Goal: Transaction & Acquisition: Subscribe to service/newsletter

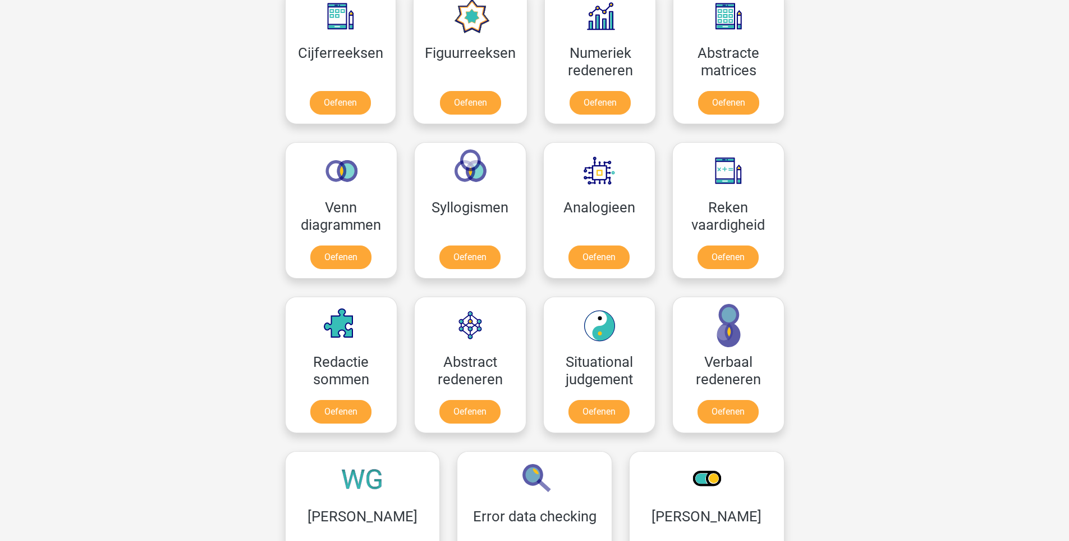
scroll to position [606, 0]
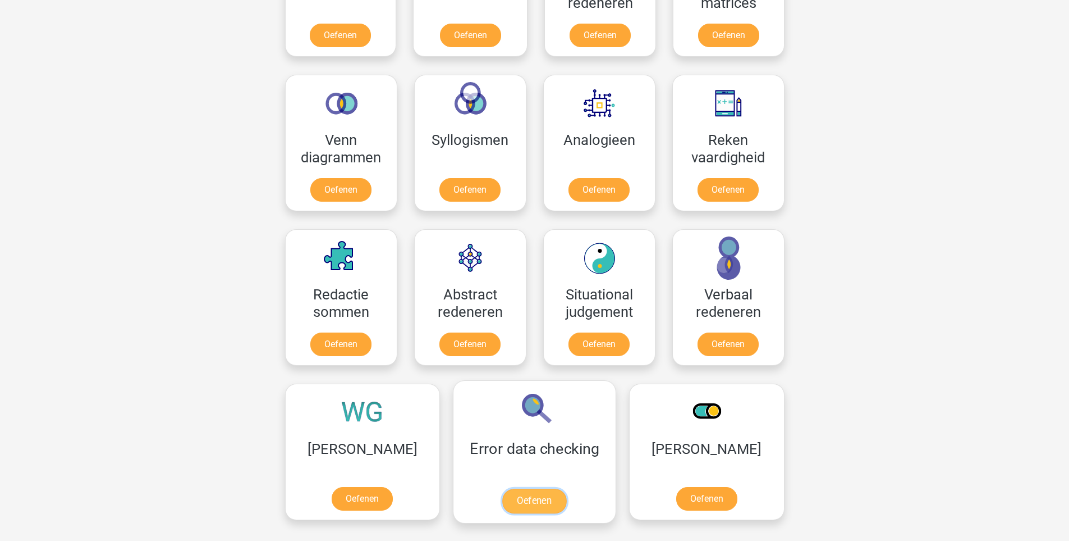
click at [502, 488] on link "Oefenen" at bounding box center [534, 500] width 64 height 25
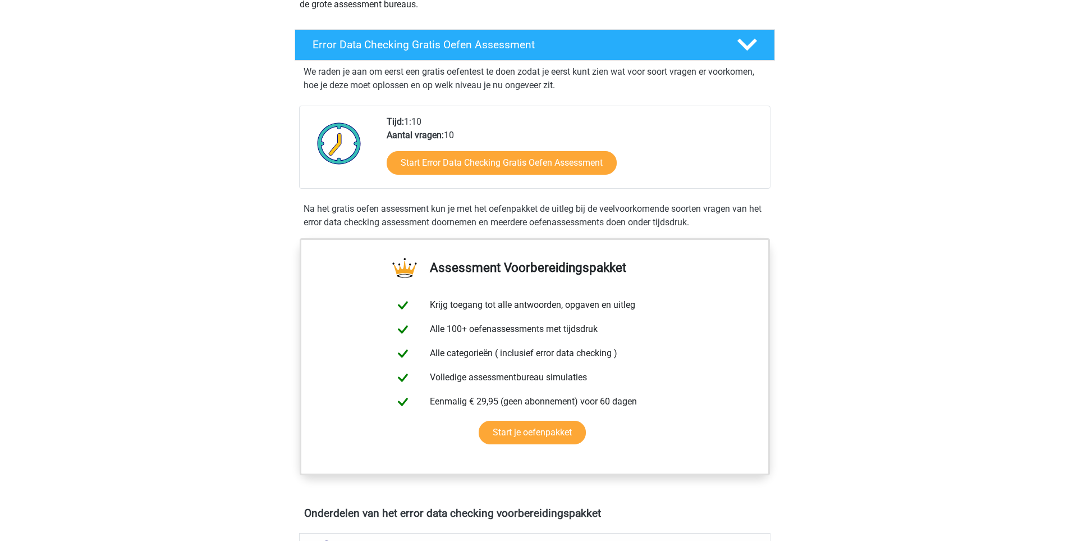
scroll to position [269, 0]
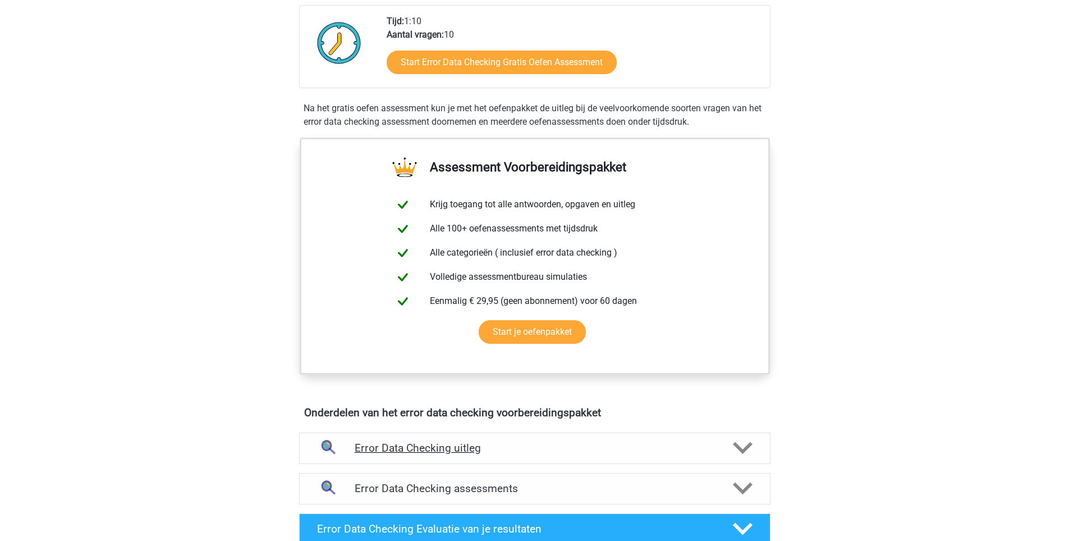
click at [400, 442] on h4 "Error Data Checking uitleg" at bounding box center [535, 447] width 360 height 13
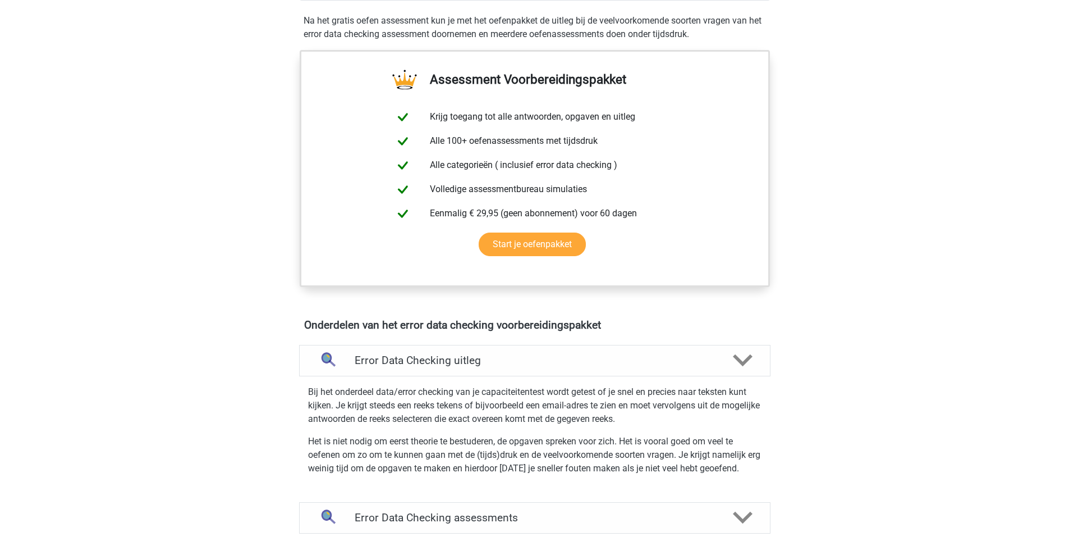
scroll to position [404, 0]
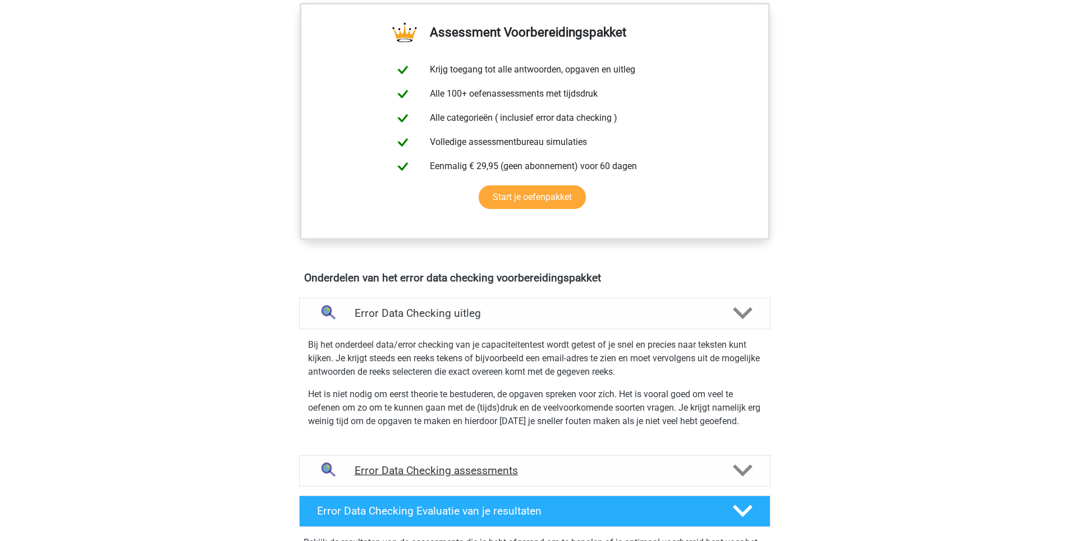
click at [429, 474] on h4 "Error Data Checking assessments" at bounding box center [535, 470] width 360 height 13
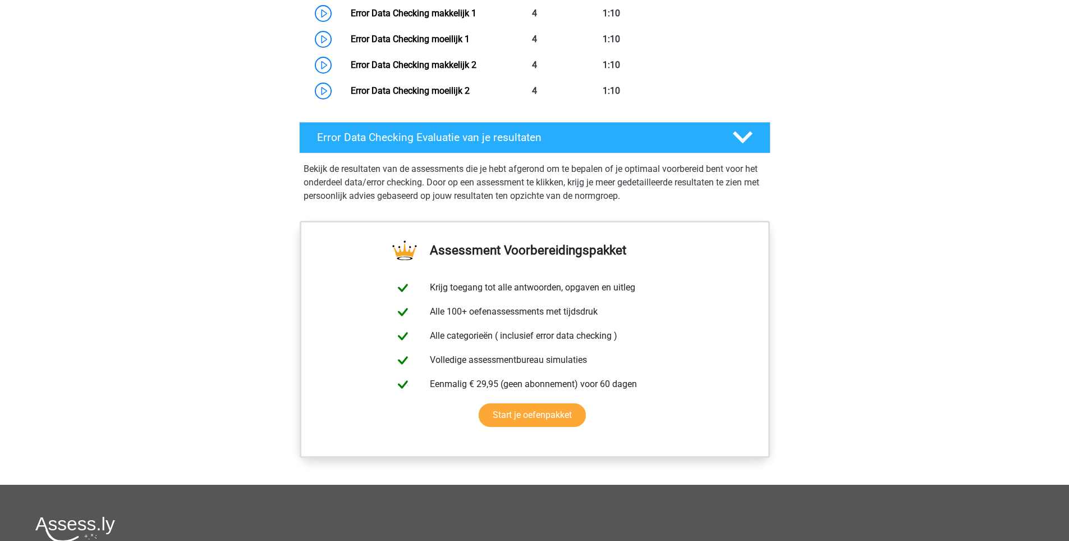
scroll to position [1684, 0]
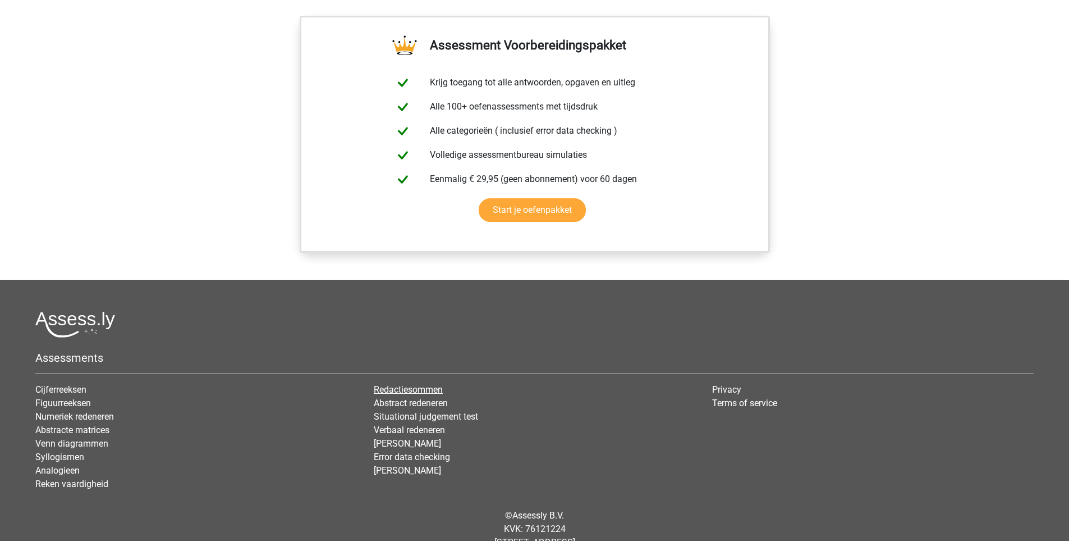
click at [429, 387] on link "Redactiesommen" at bounding box center [408, 389] width 69 height 11
click at [61, 387] on link "Cijferreeksen" at bounding box center [60, 389] width 51 height 11
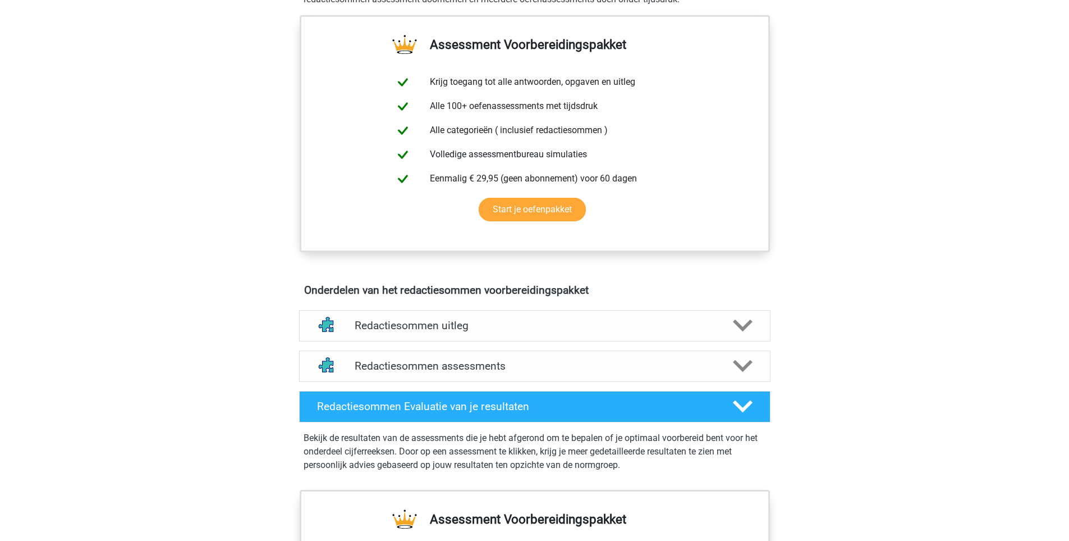
scroll to position [404, 0]
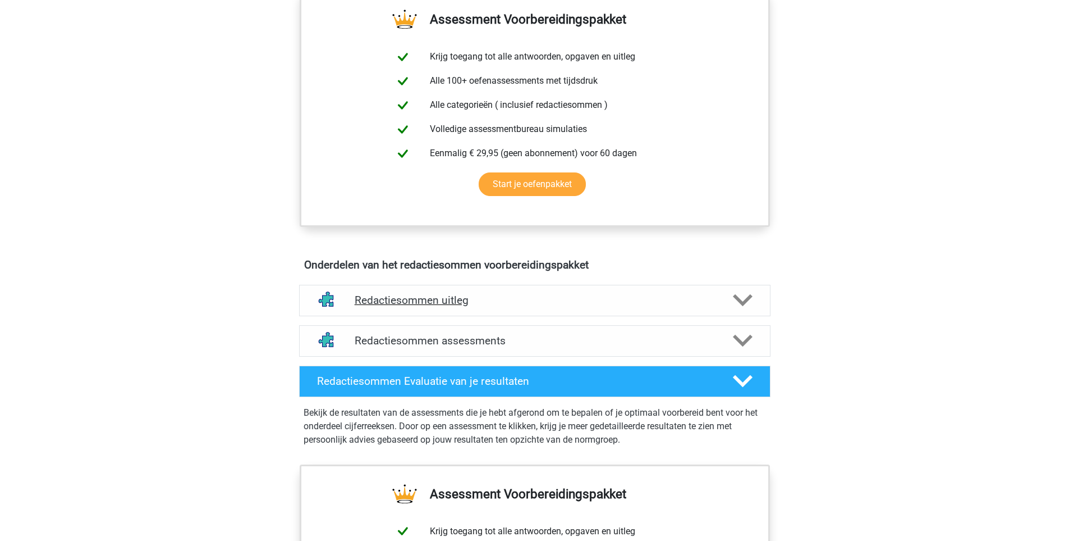
click at [377, 307] on h4 "Redactiesommen uitleg" at bounding box center [535, 300] width 360 height 13
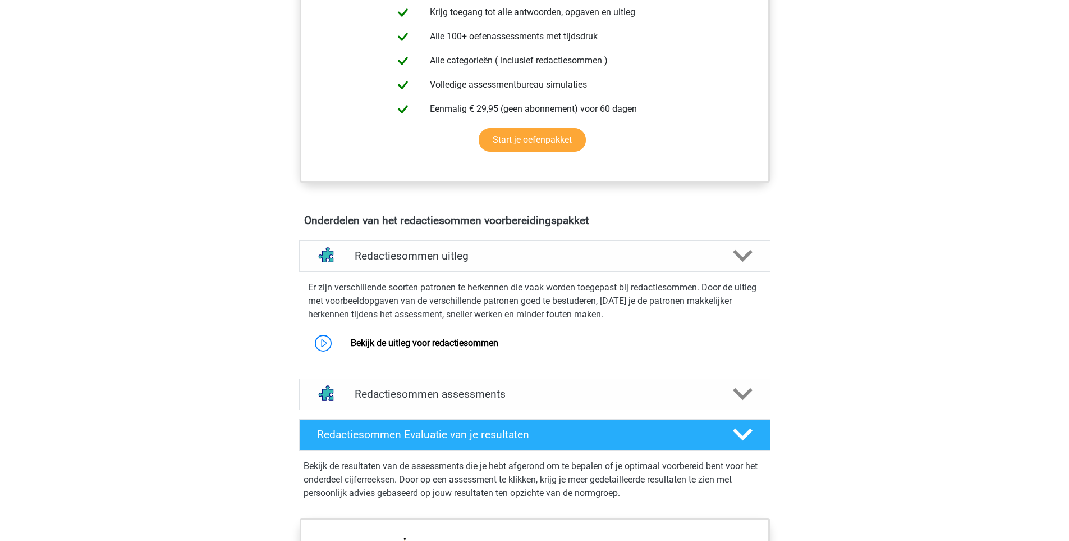
scroll to position [472, 0]
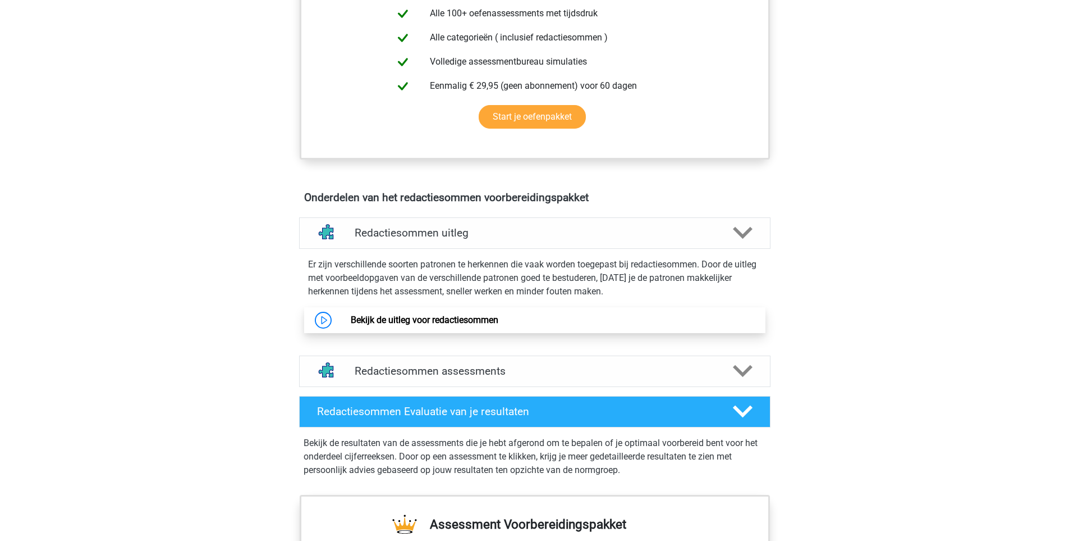
click at [417, 325] on link "Bekijk de uitleg voor redactiesommen" at bounding box center [425, 319] width 148 height 11
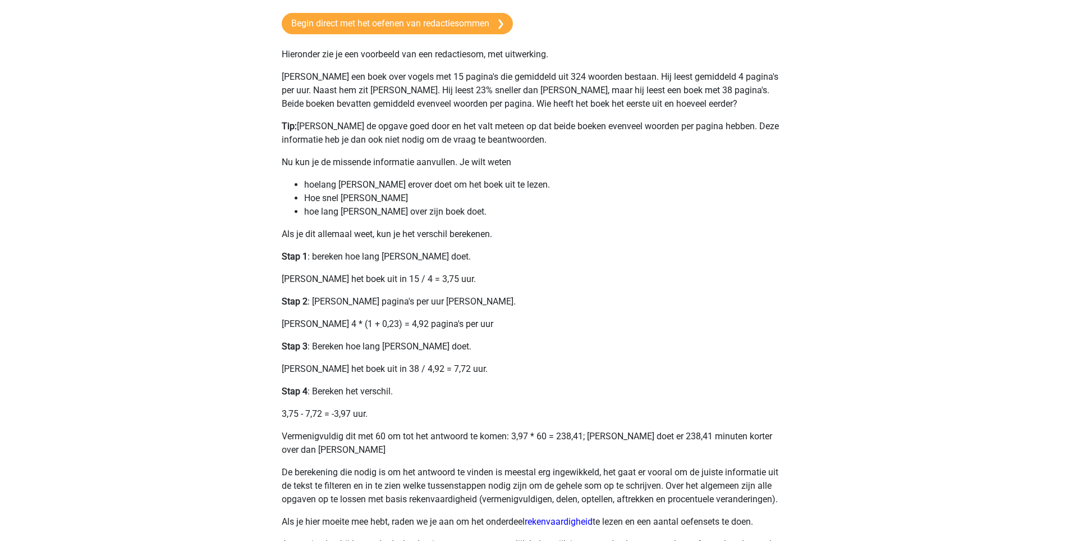
scroll to position [269, 0]
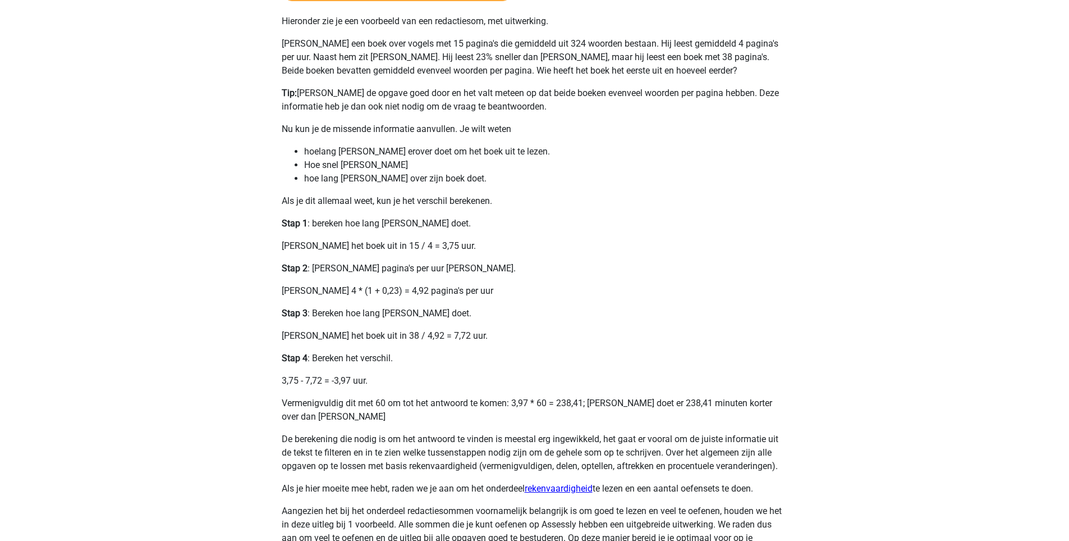
click at [558, 490] on link "rekenvaardigheid" at bounding box center [559, 488] width 68 height 11
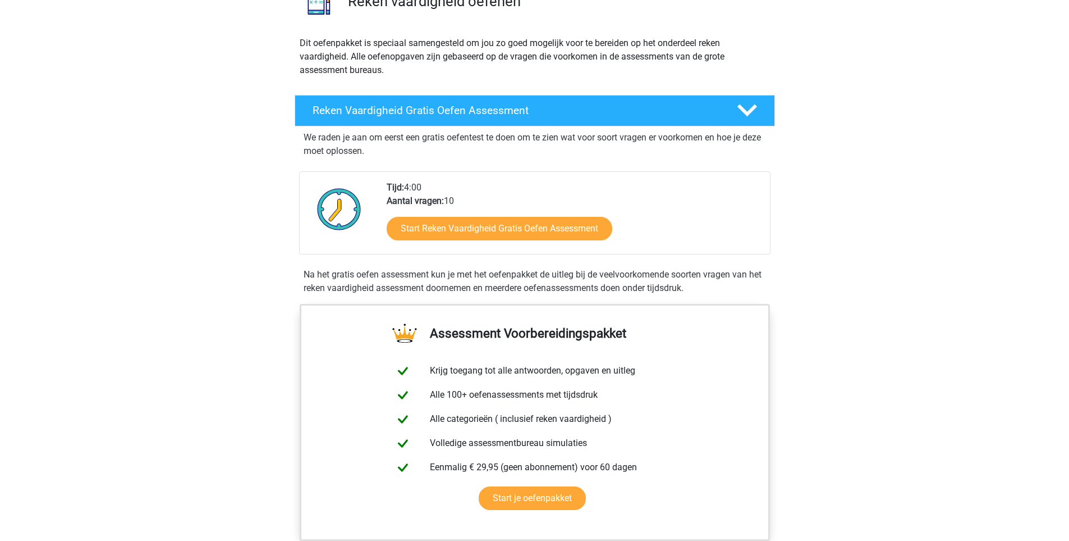
scroll to position [269, 0]
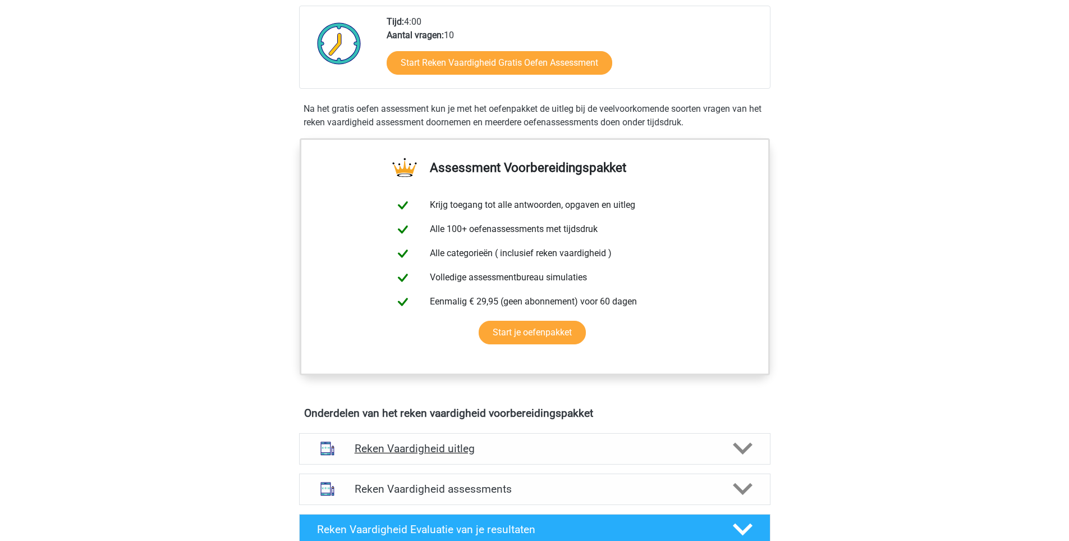
click at [407, 445] on h4 "Reken Vaardigheid uitleg" at bounding box center [535, 448] width 360 height 13
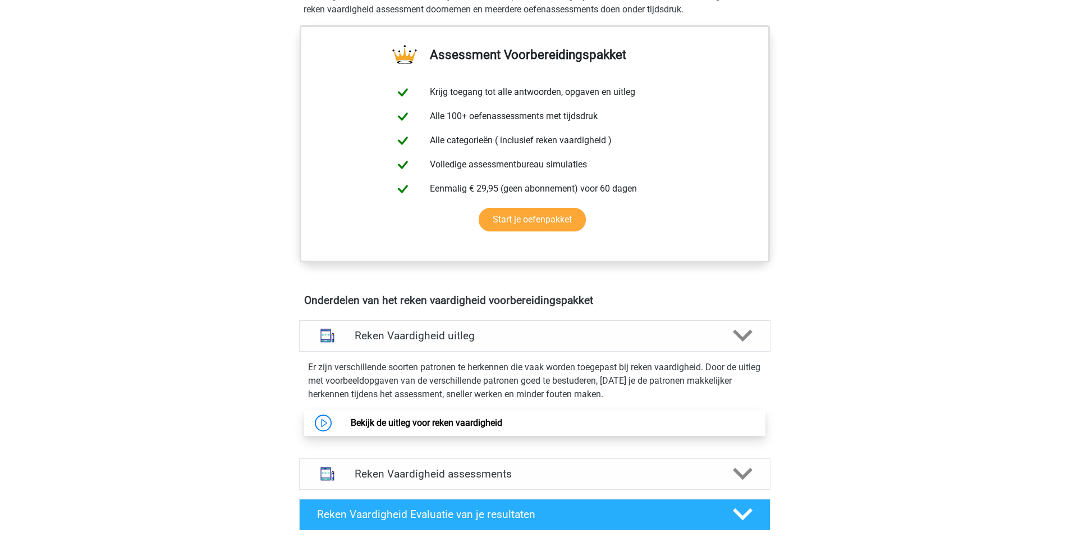
scroll to position [404, 0]
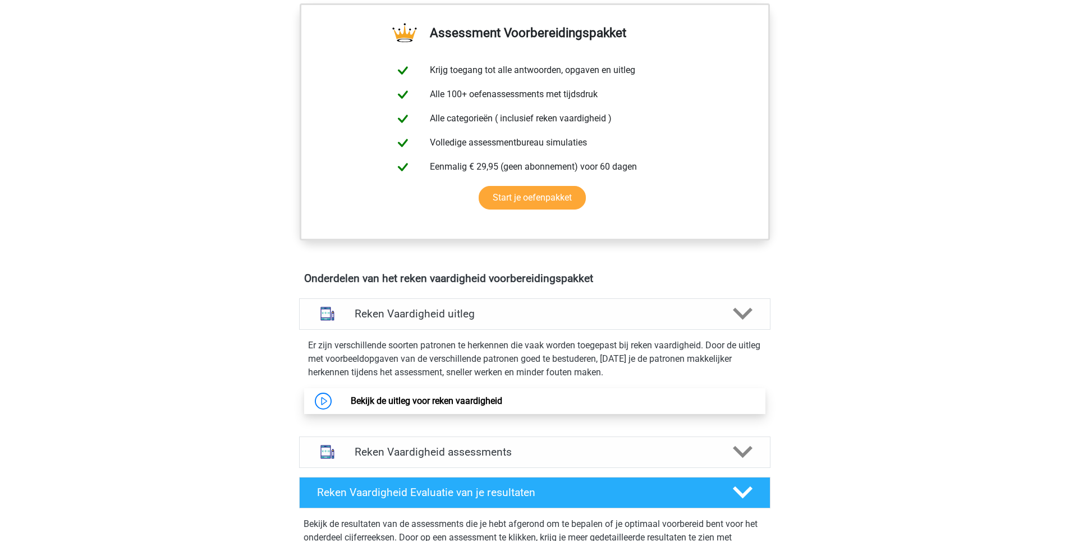
click at [448, 404] on link "Bekijk de uitleg voor reken vaardigheid" at bounding box center [427, 400] width 152 height 11
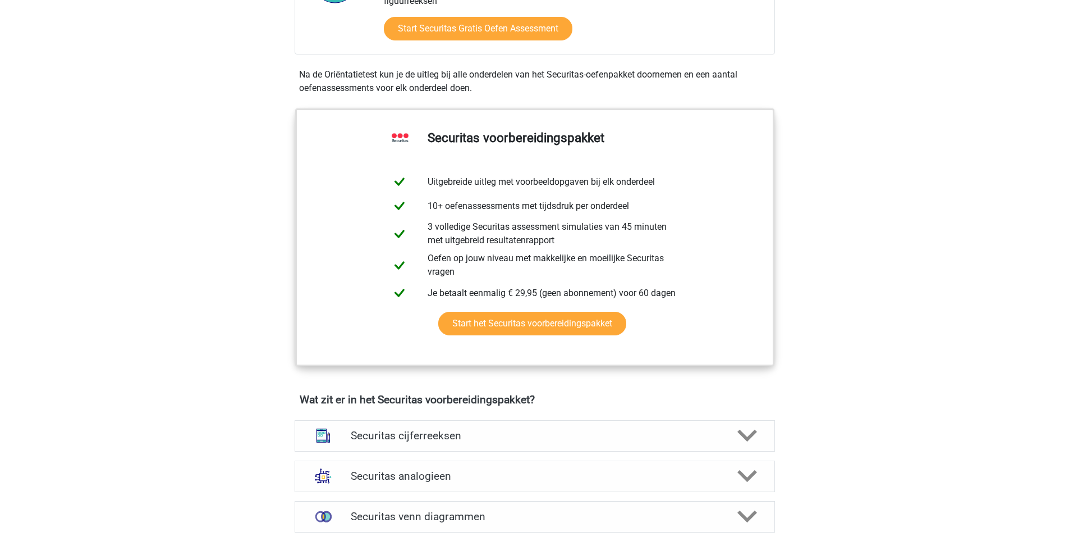
scroll to position [472, 0]
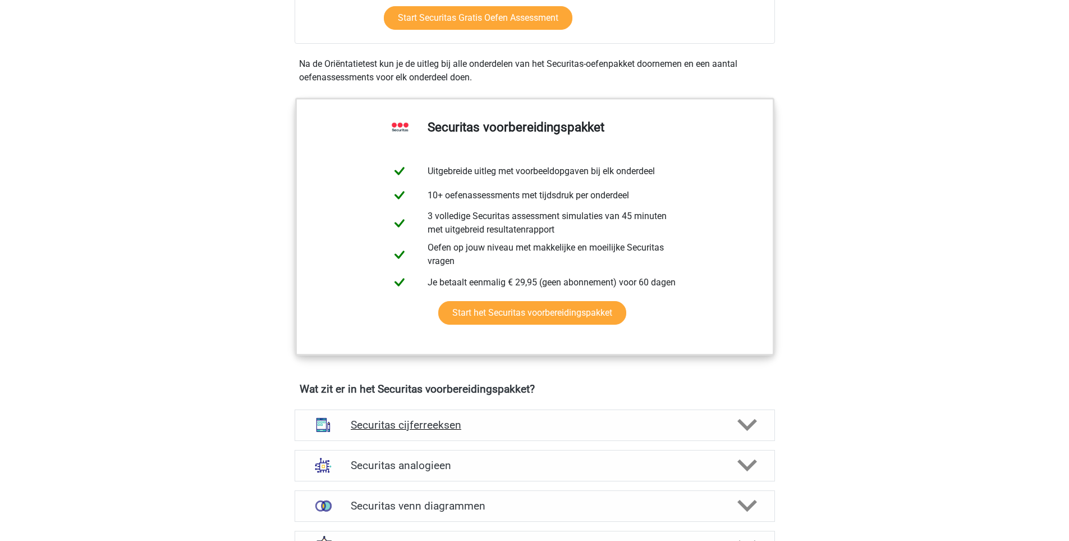
click at [412, 431] on h4 "Securitas cijferreeksen" at bounding box center [535, 424] width 368 height 13
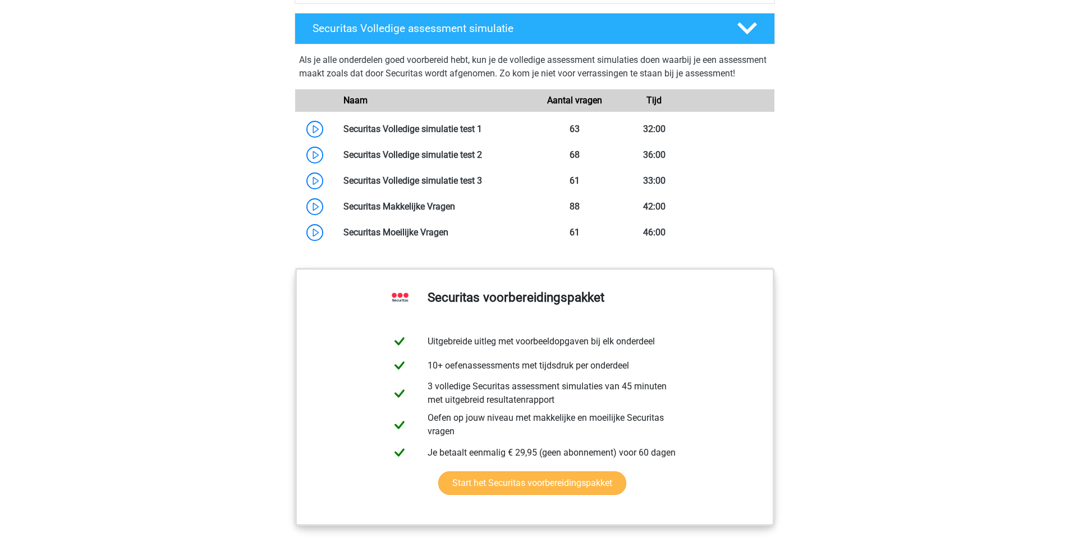
scroll to position [1752, 0]
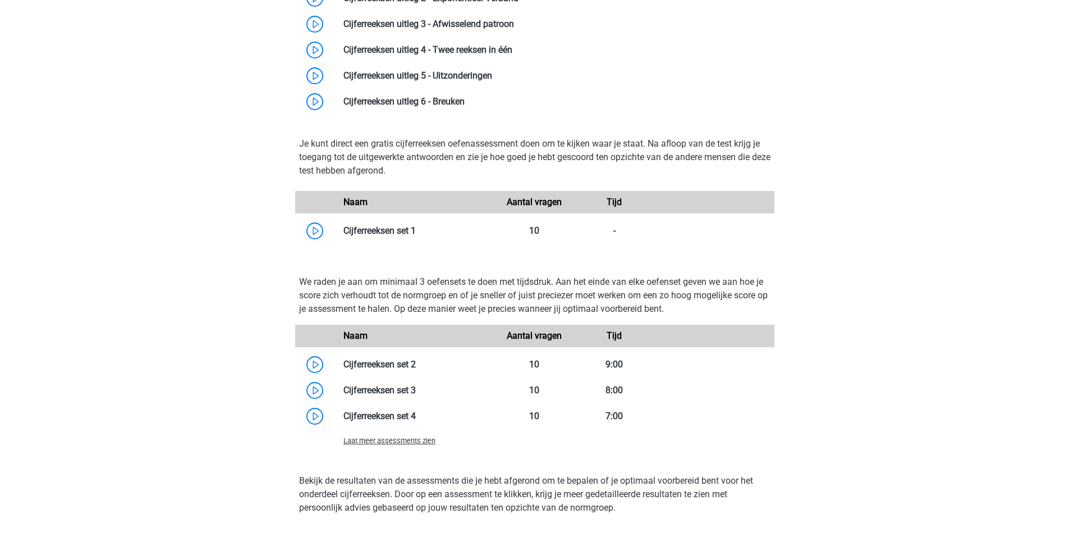
scroll to position [1011, 0]
click at [420, 445] on span "Laat meer assessments zien" at bounding box center [390, 441] width 92 height 8
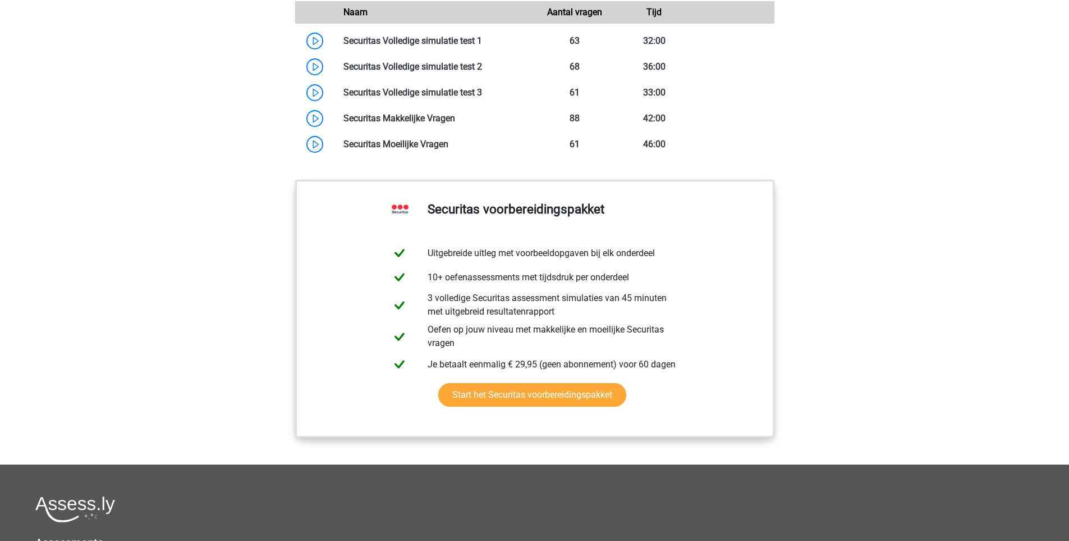
scroll to position [2291, 0]
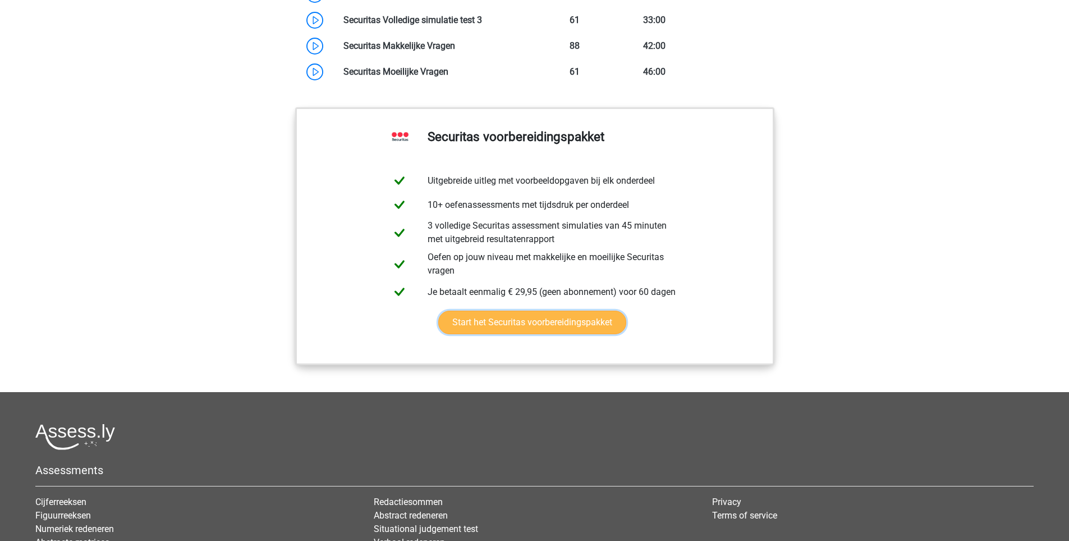
click at [616, 334] on link "Start het Securitas voorbereidingspakket" at bounding box center [532, 322] width 188 height 24
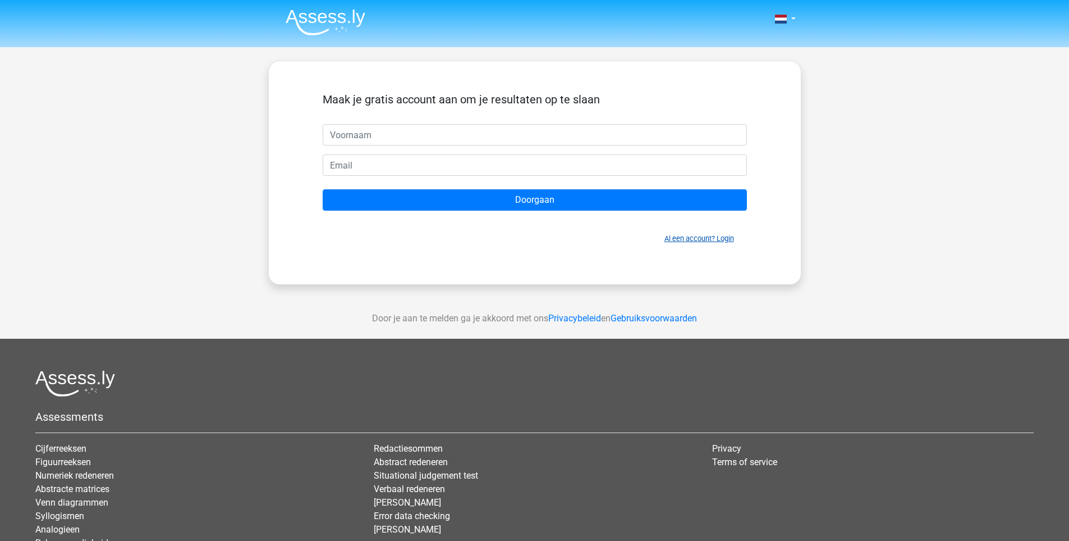
click at [726, 240] on link "Al een account? Login" at bounding box center [700, 238] width 70 height 8
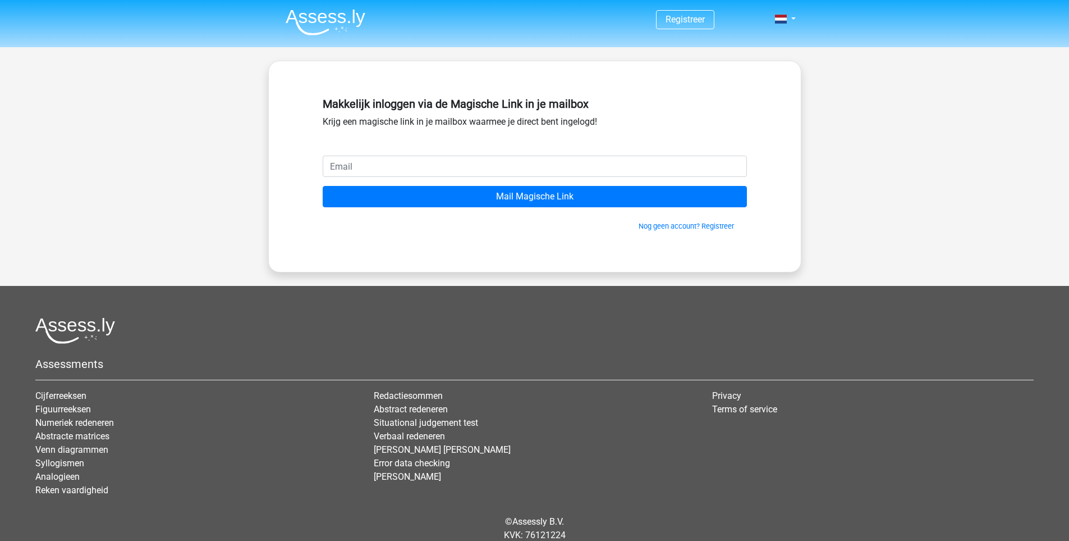
click at [369, 163] on input "email" at bounding box center [535, 166] width 424 height 21
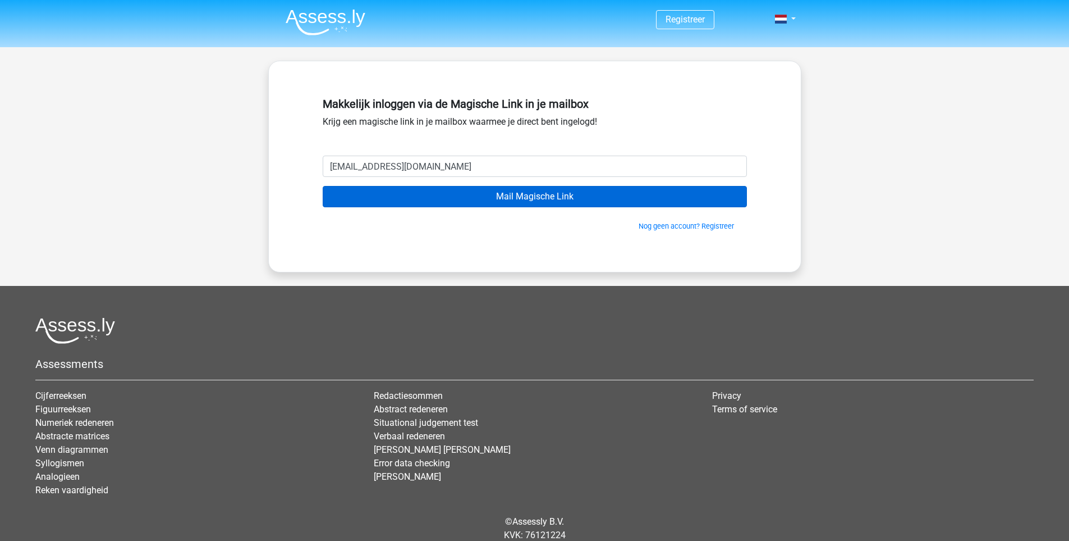
type input "[EMAIL_ADDRESS][DOMAIN_NAME]"
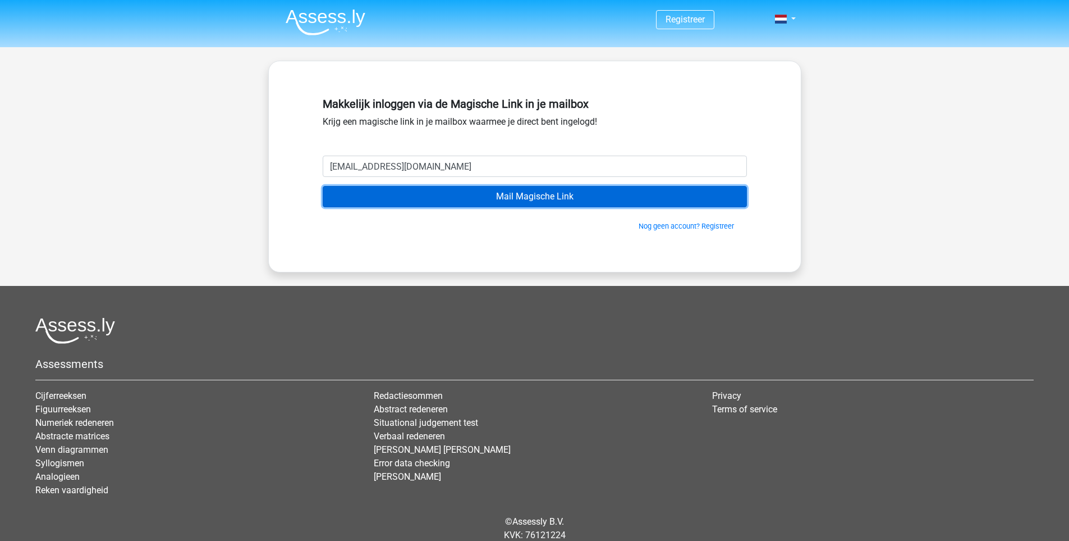
click at [573, 190] on input "Mail Magische Link" at bounding box center [535, 196] width 424 height 21
